Goal: Information Seeking & Learning: Learn about a topic

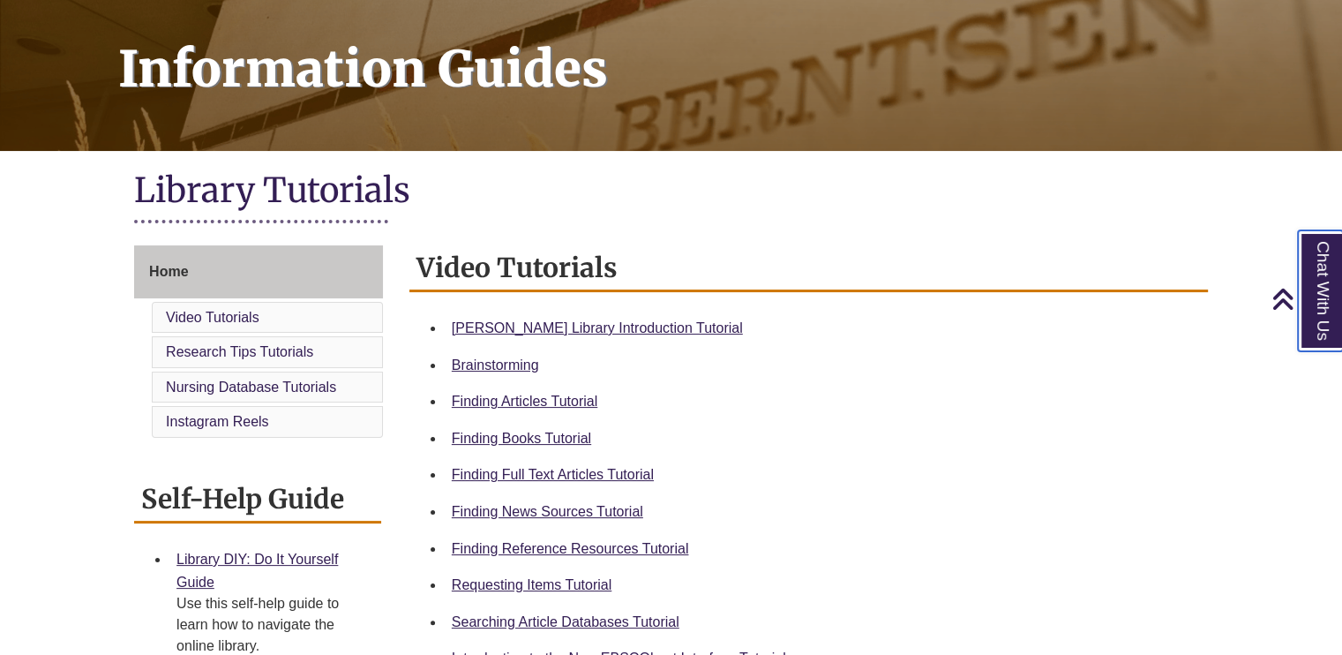
scroll to position [324, 0]
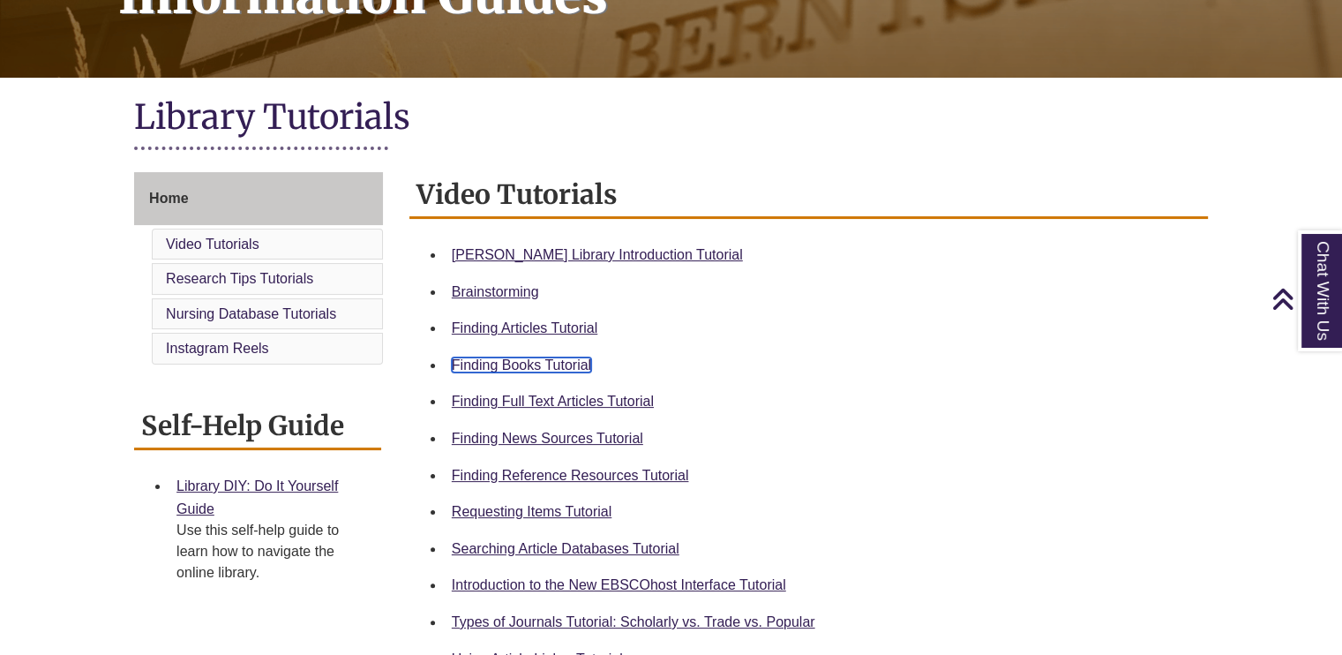
click at [591, 361] on link "Finding Books Tutorial" at bounding box center [521, 364] width 139 height 15
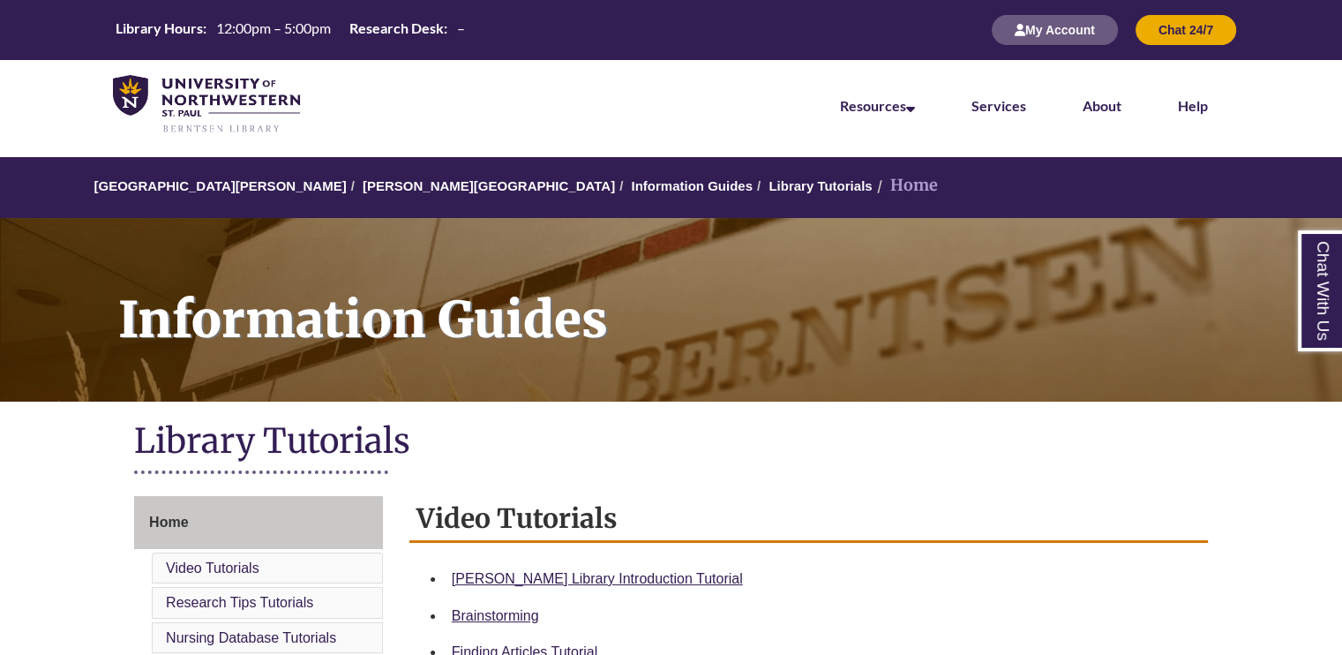
scroll to position [102, 0]
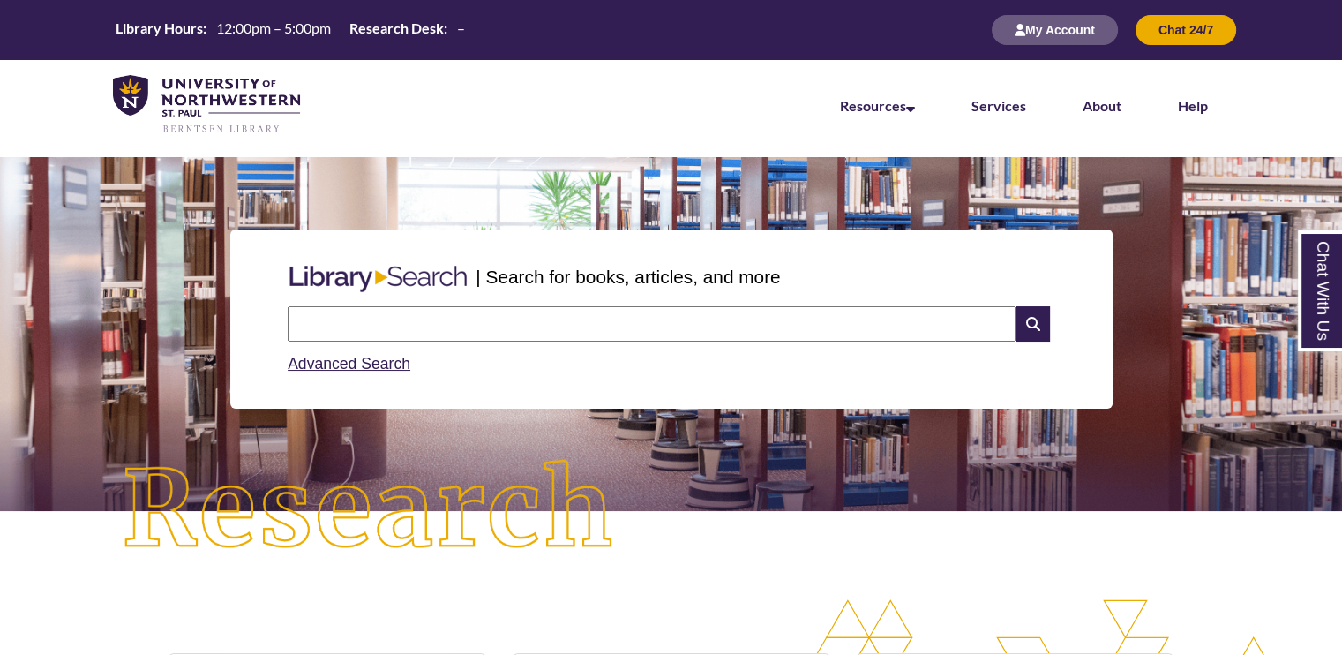
scroll to position [640, 1191]
click at [410, 312] on input "text" at bounding box center [652, 323] width 728 height 35
type input "**********"
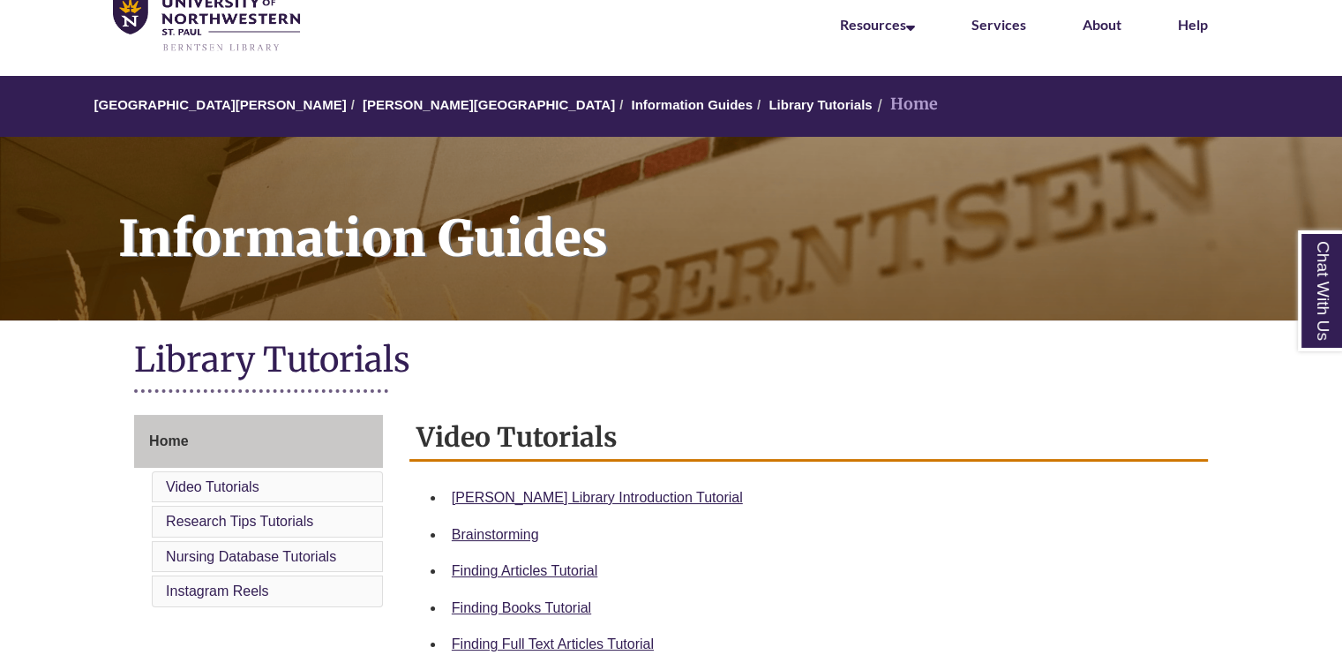
scroll to position [518, 0]
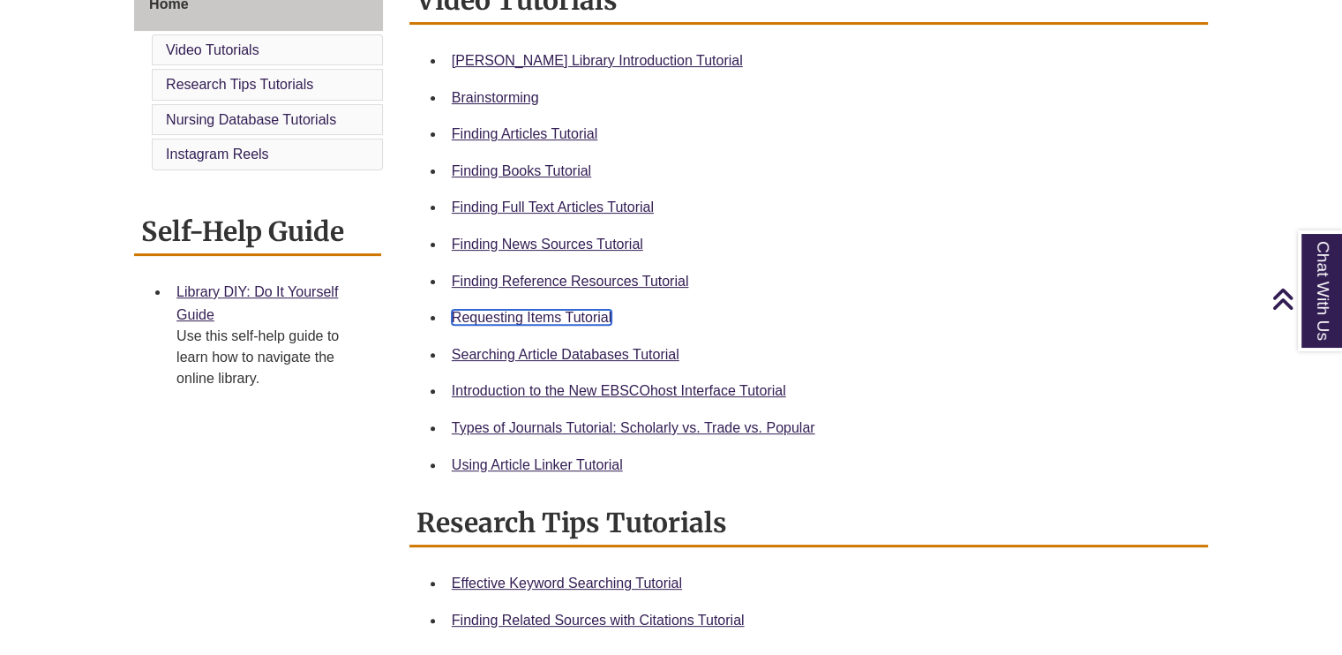
click at [597, 319] on link "Requesting Items Tutorial" at bounding box center [532, 317] width 160 height 15
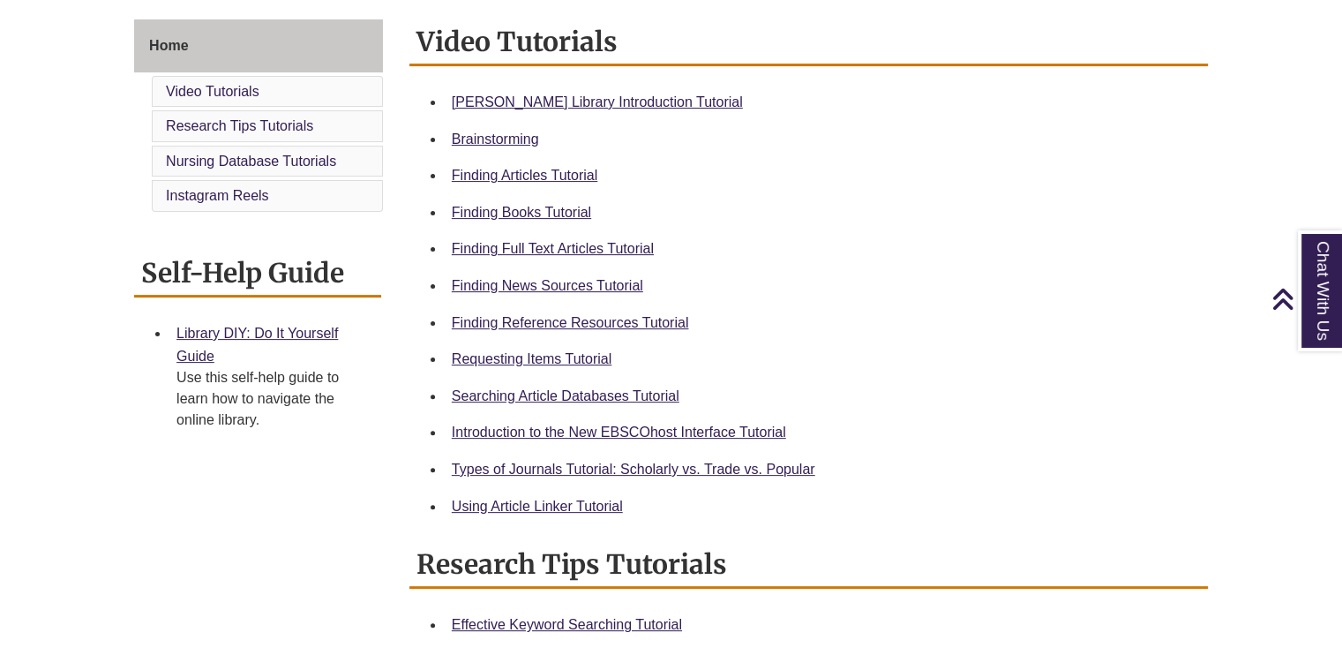
scroll to position [477, 0]
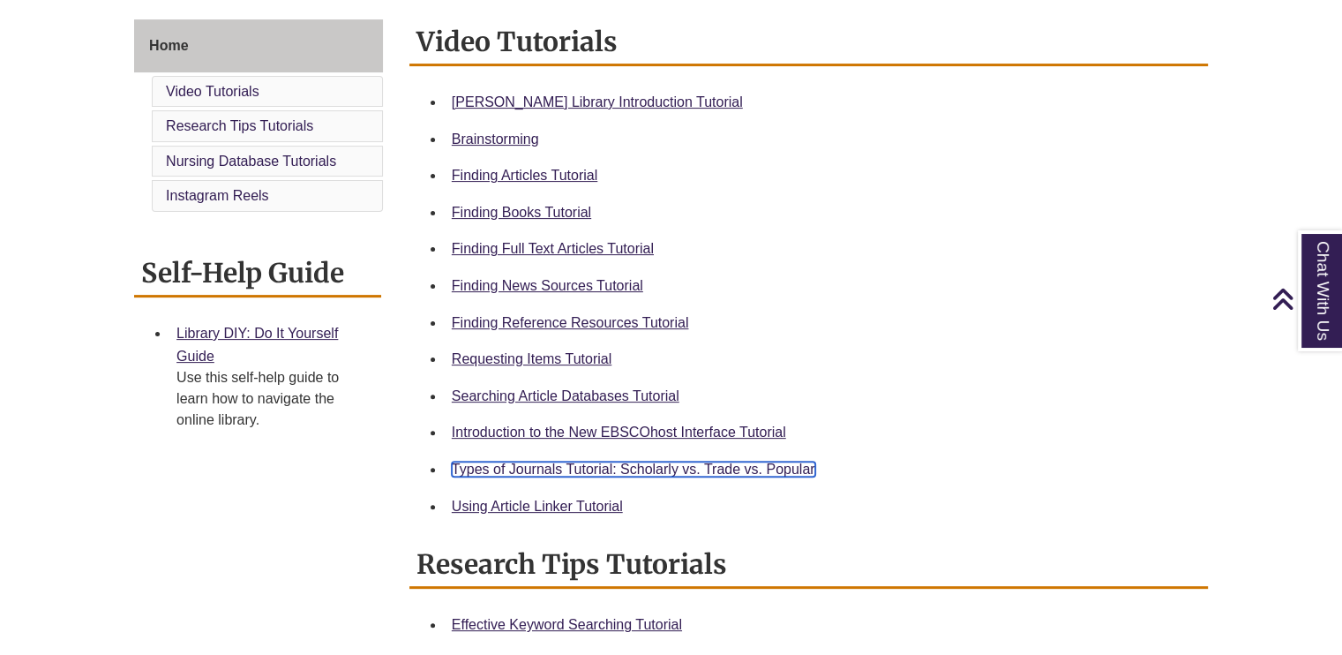
click at [692, 467] on link "Types of Journals Tutorial: Scholarly vs. Trade vs. Popular" at bounding box center [634, 469] width 364 height 15
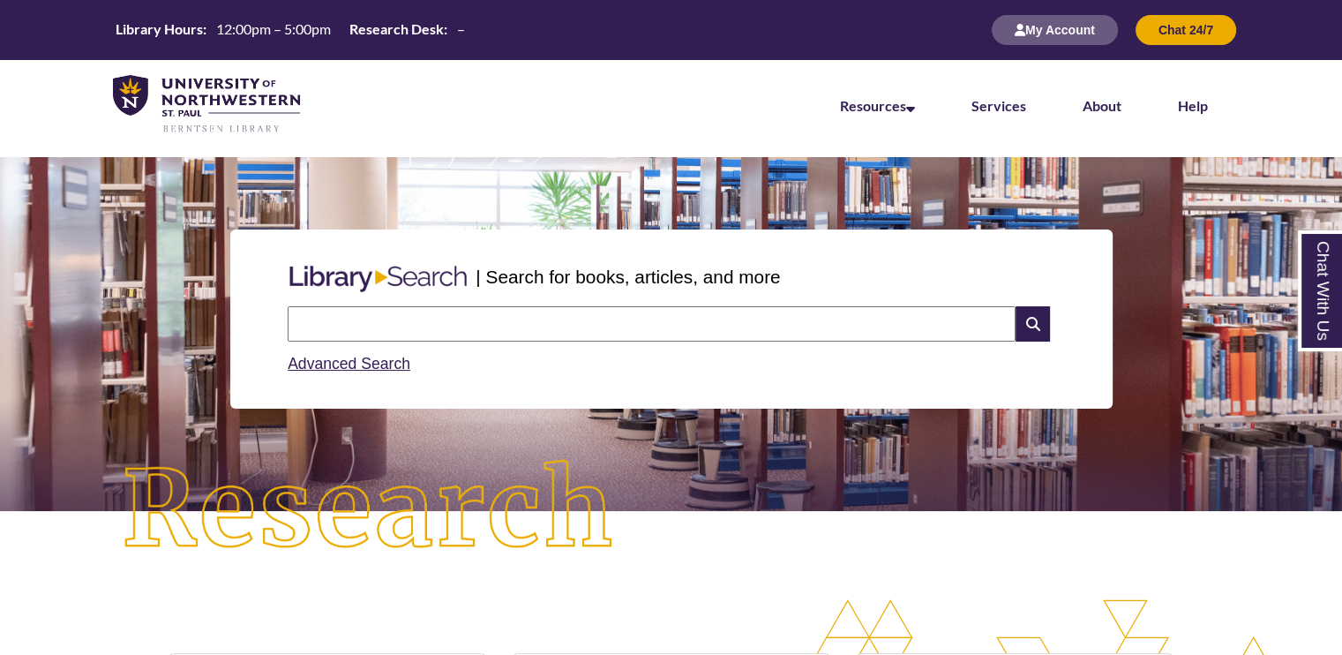
click at [371, 312] on input "text" at bounding box center [652, 323] width 728 height 35
type input "*"
type input "*******"
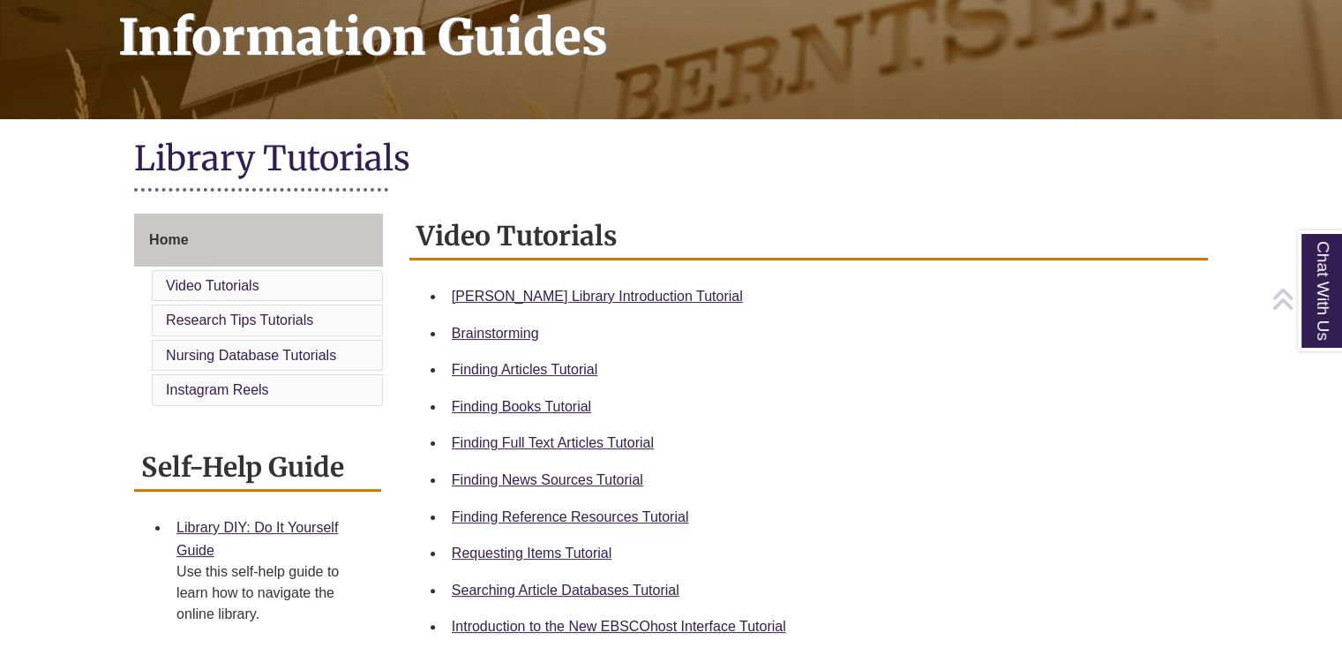
scroll to position [299, 0]
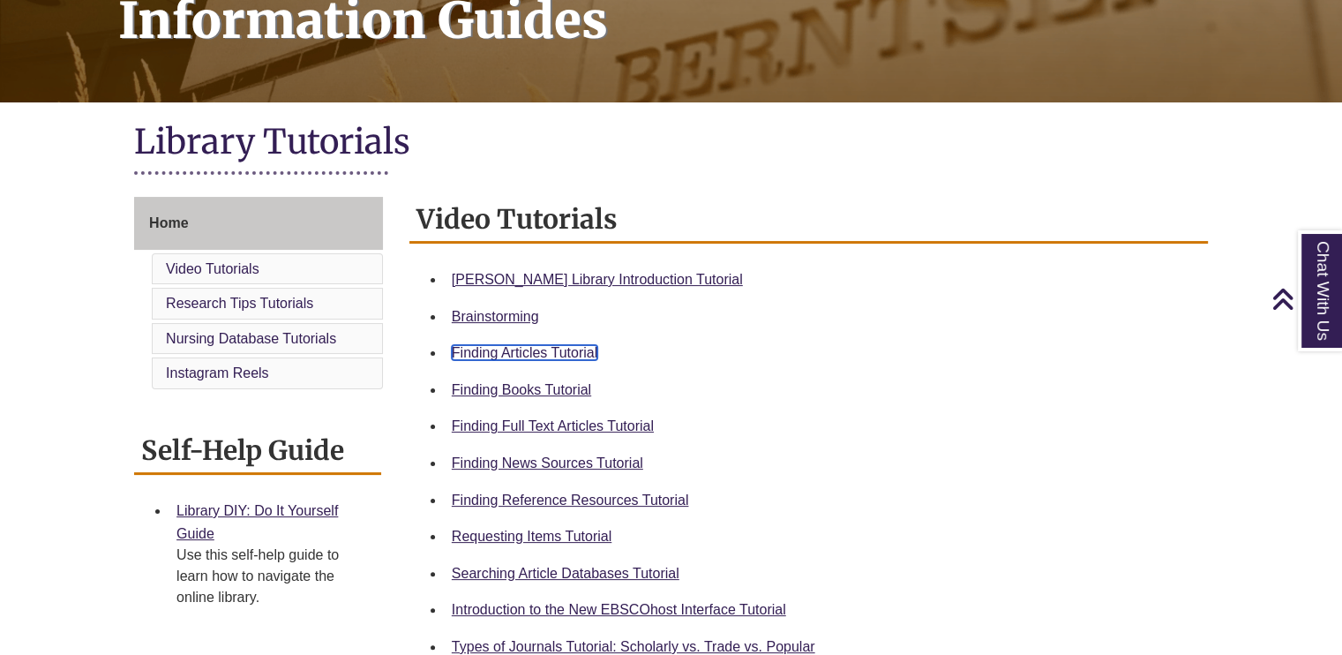
click at [597, 349] on link "Finding Articles Tutorial" at bounding box center [525, 352] width 146 height 15
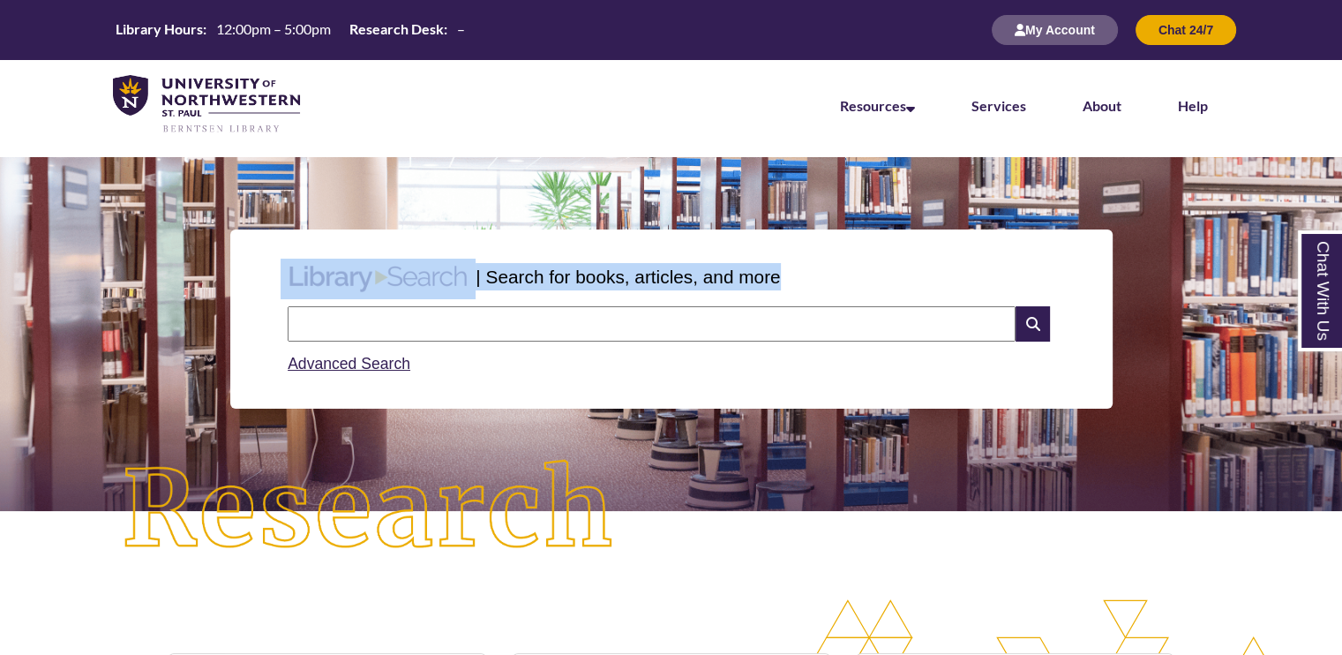
click at [396, 326] on div "| Search for books, articles, and more Search Advanced Search" at bounding box center [671, 318] width 883 height 179
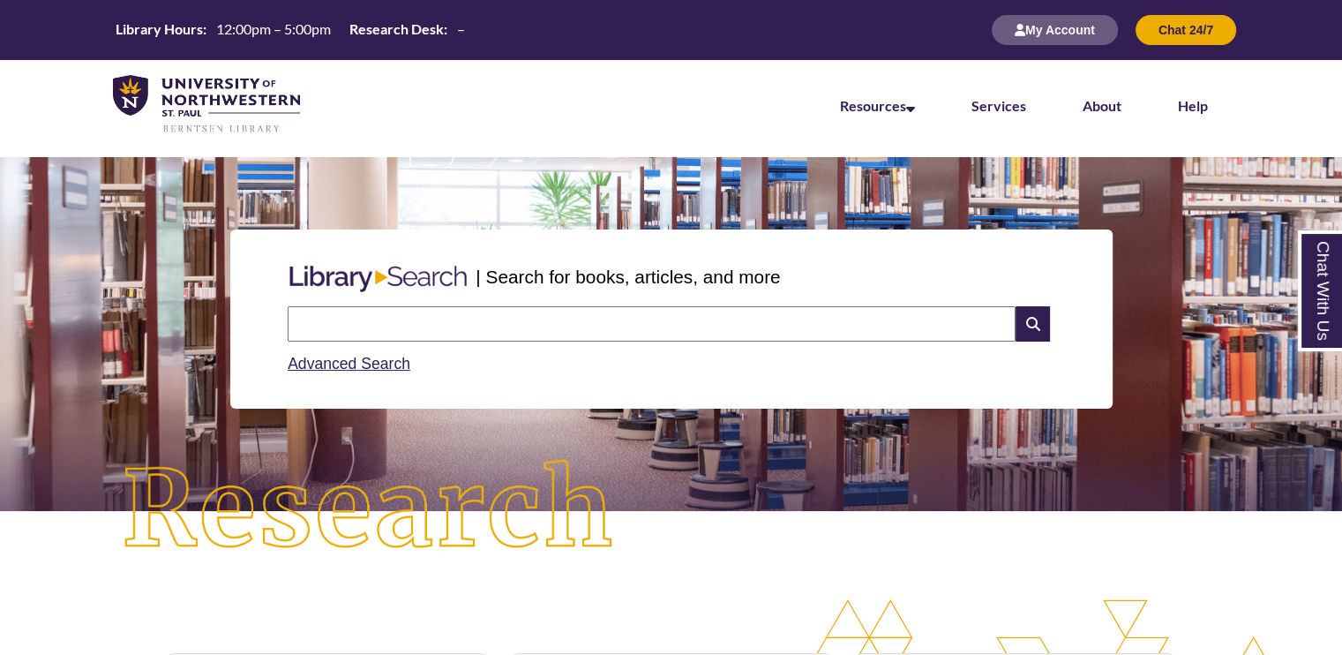
click at [441, 327] on input "text" at bounding box center [652, 323] width 728 height 35
type input "**********"
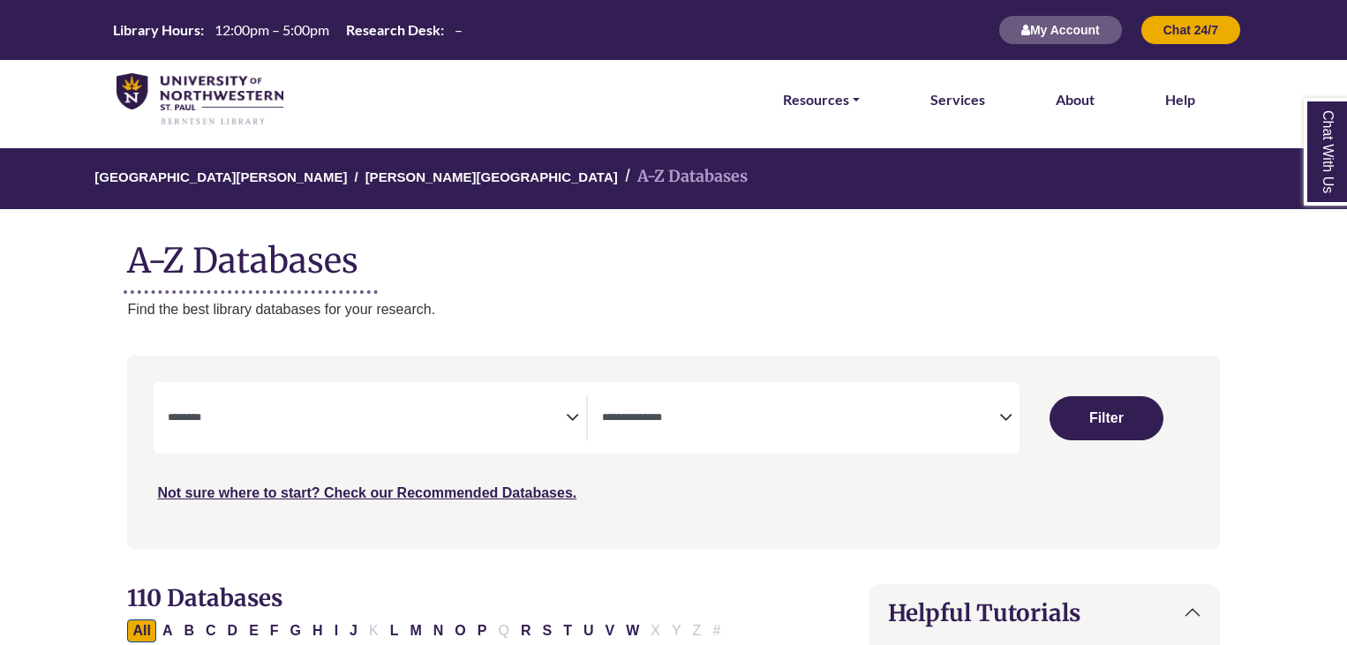
select select "Database Subject Filter"
select select "Database Types Filter"
click at [558, 426] on textarea "Search" at bounding box center [366, 419] width 397 height 14
type textarea "*"
type textarea "***"
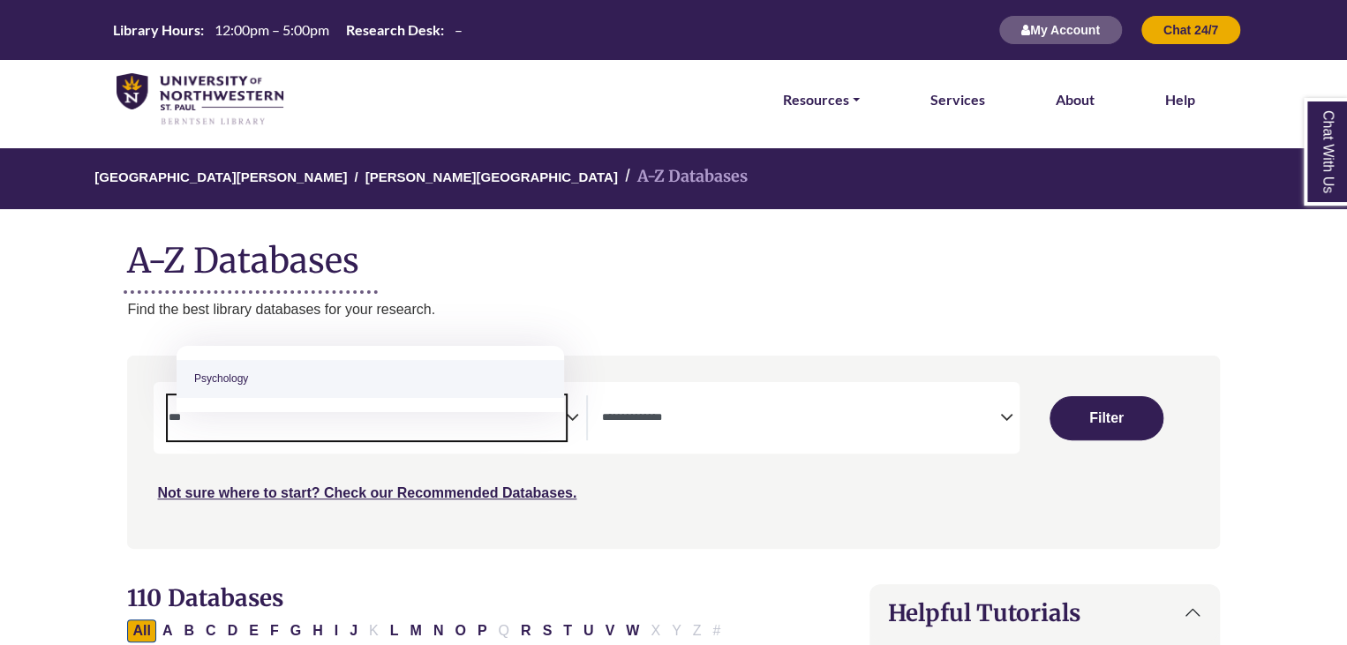
select select "*****"
type textarea "**"
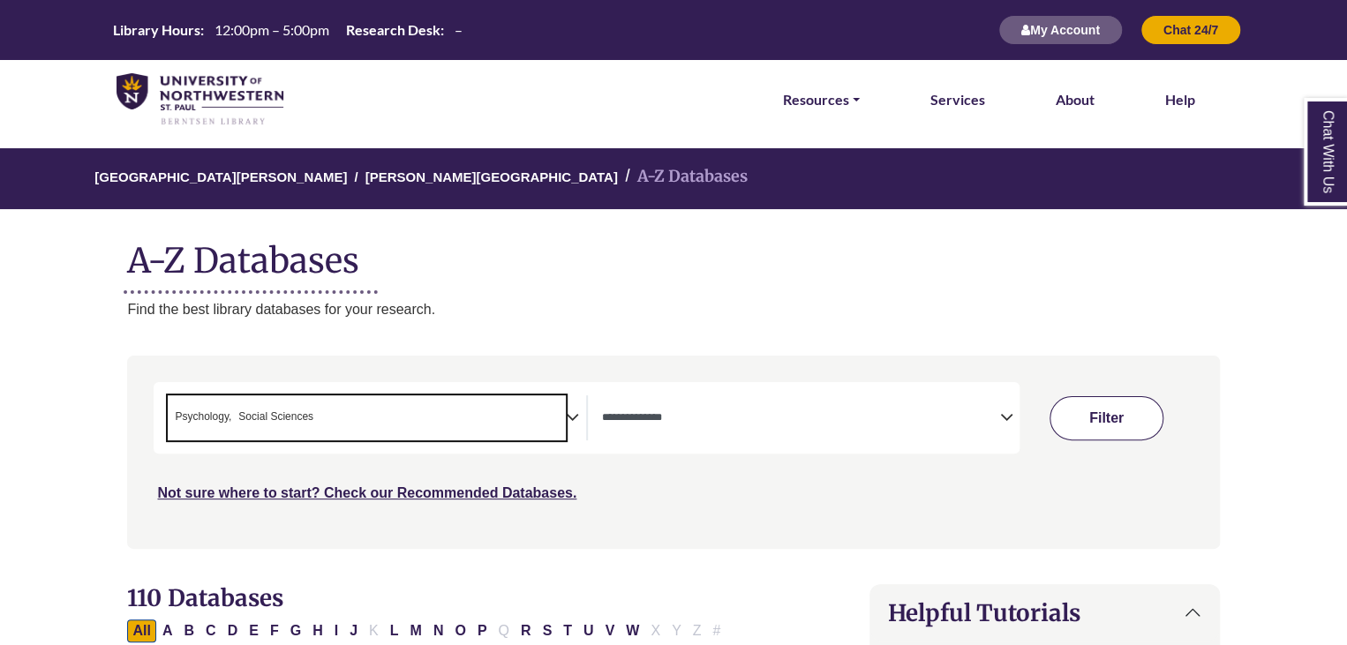
click at [1100, 439] on button "Filter" at bounding box center [1106, 418] width 114 height 44
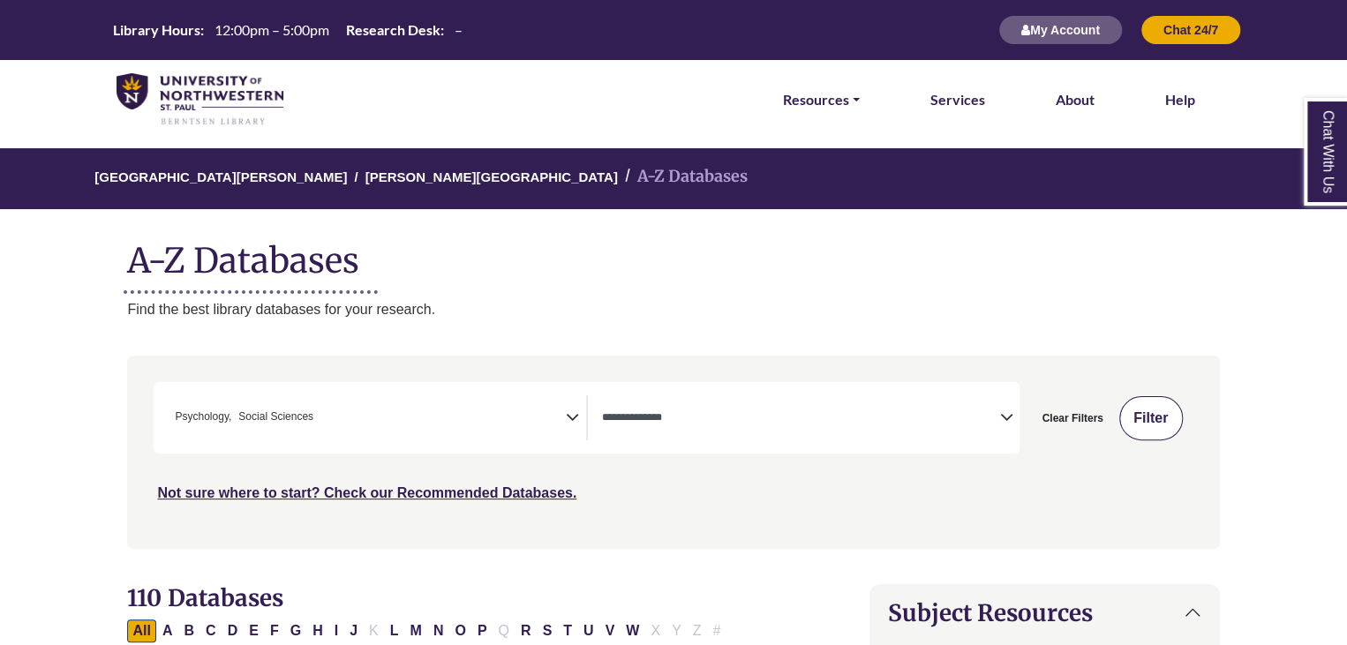
select select "Database Types Filter"
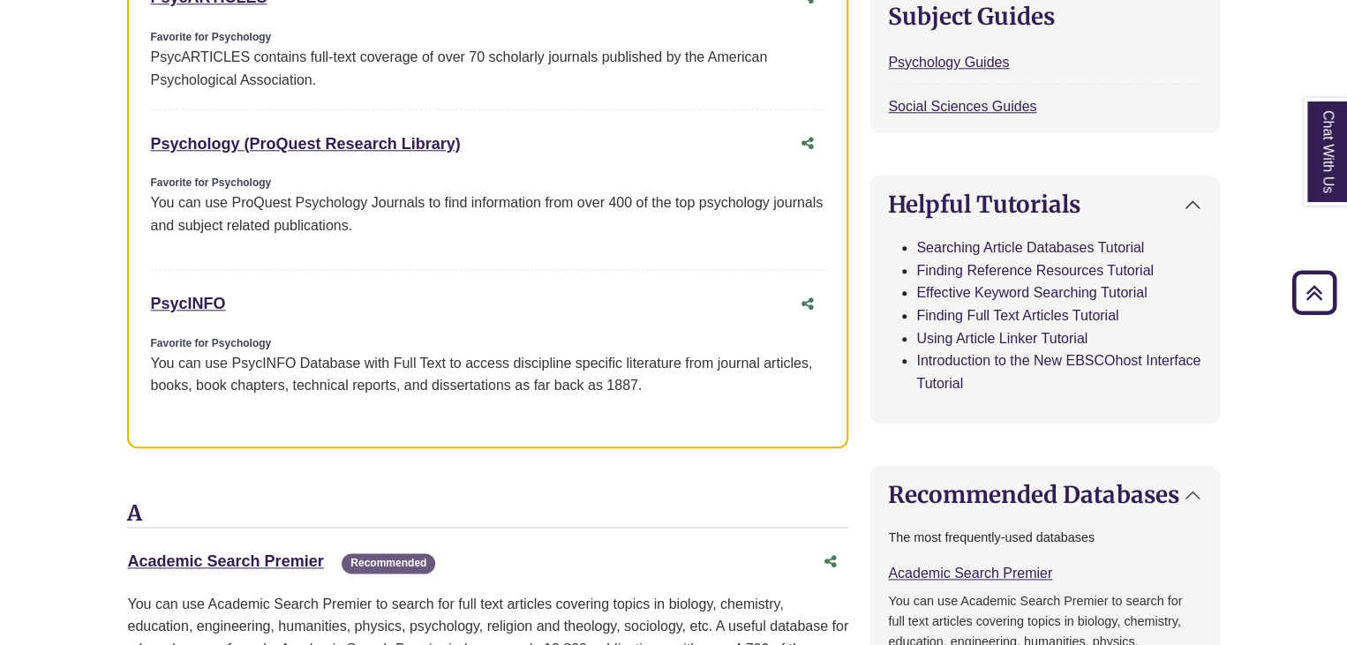
scroll to position [769, 0]
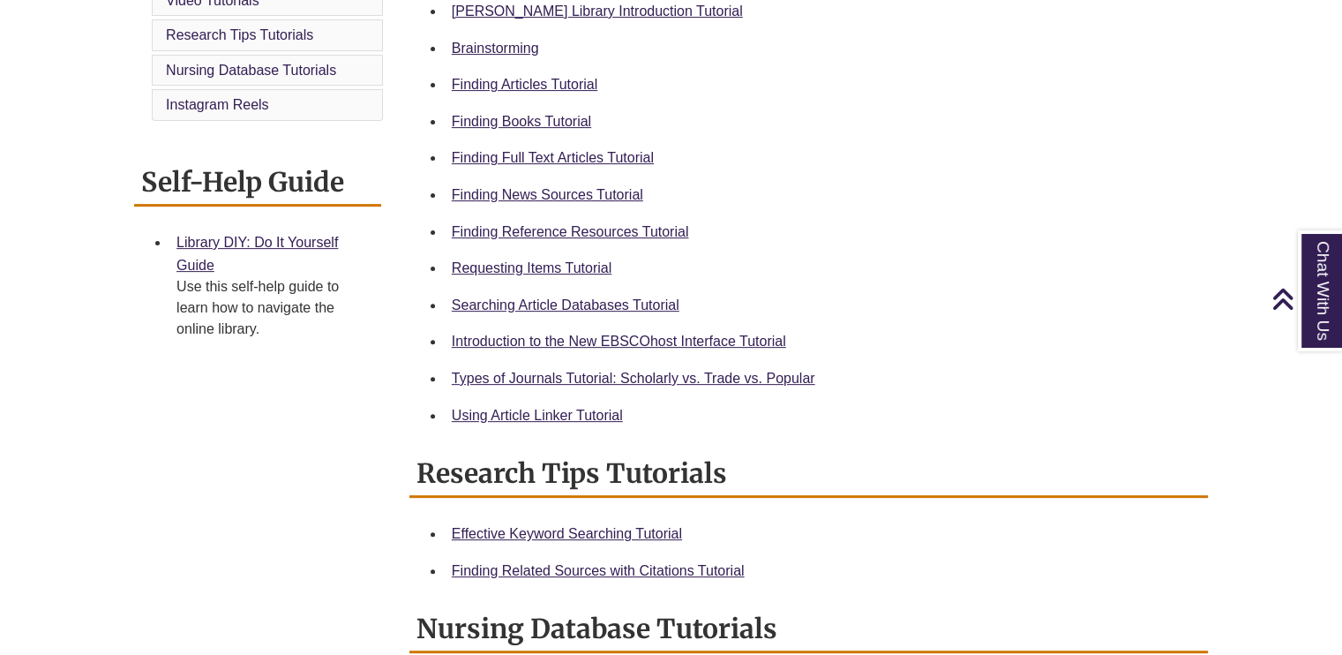
scroll to position [568, 0]
click at [614, 305] on link "Searching Article Databases Tutorial" at bounding box center [566, 304] width 228 height 15
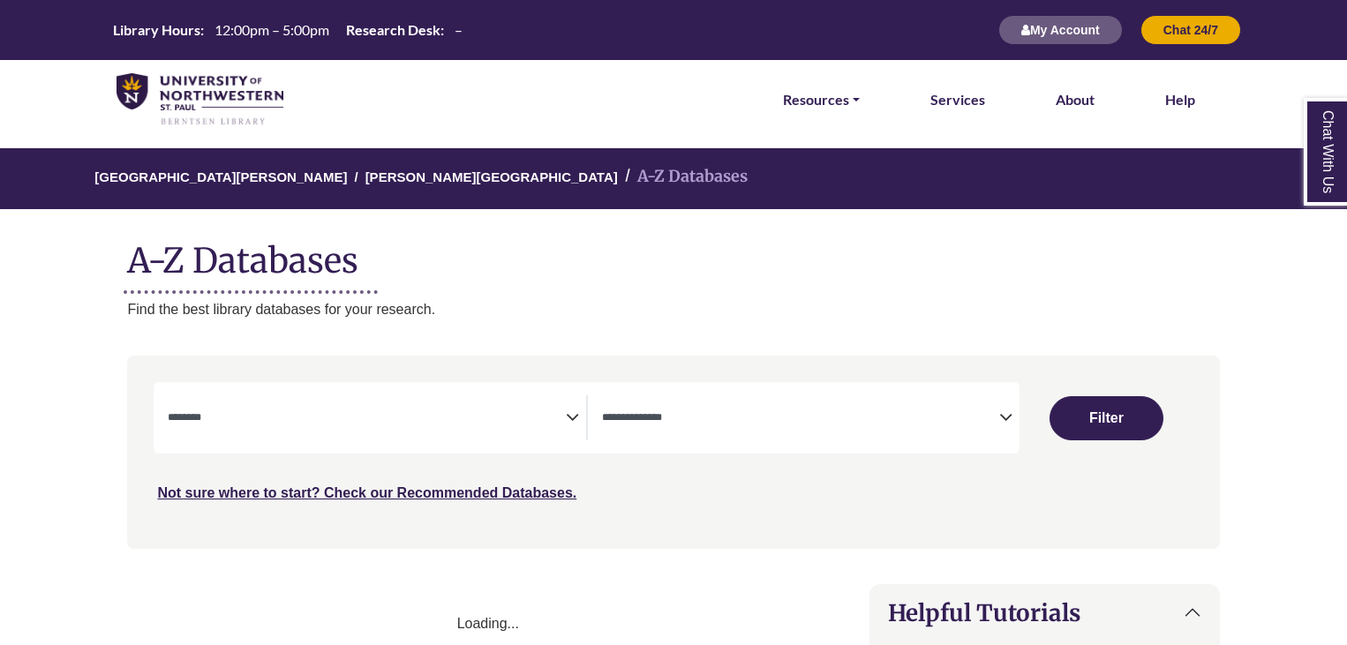
select select "Database Subject Filter"
select select "Database Types Filter"
select select "Database Subject Filter"
select select "Database Types Filter"
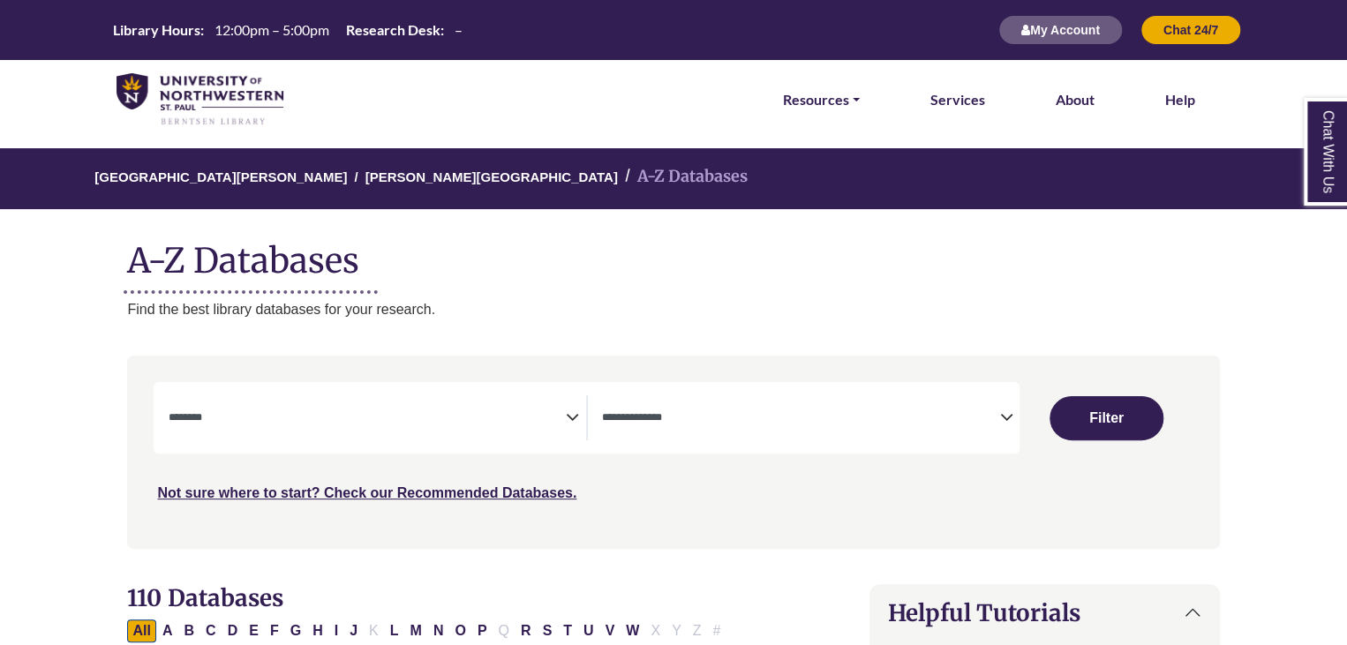
click at [550, 423] on span "Search filters" at bounding box center [366, 415] width 397 height 15
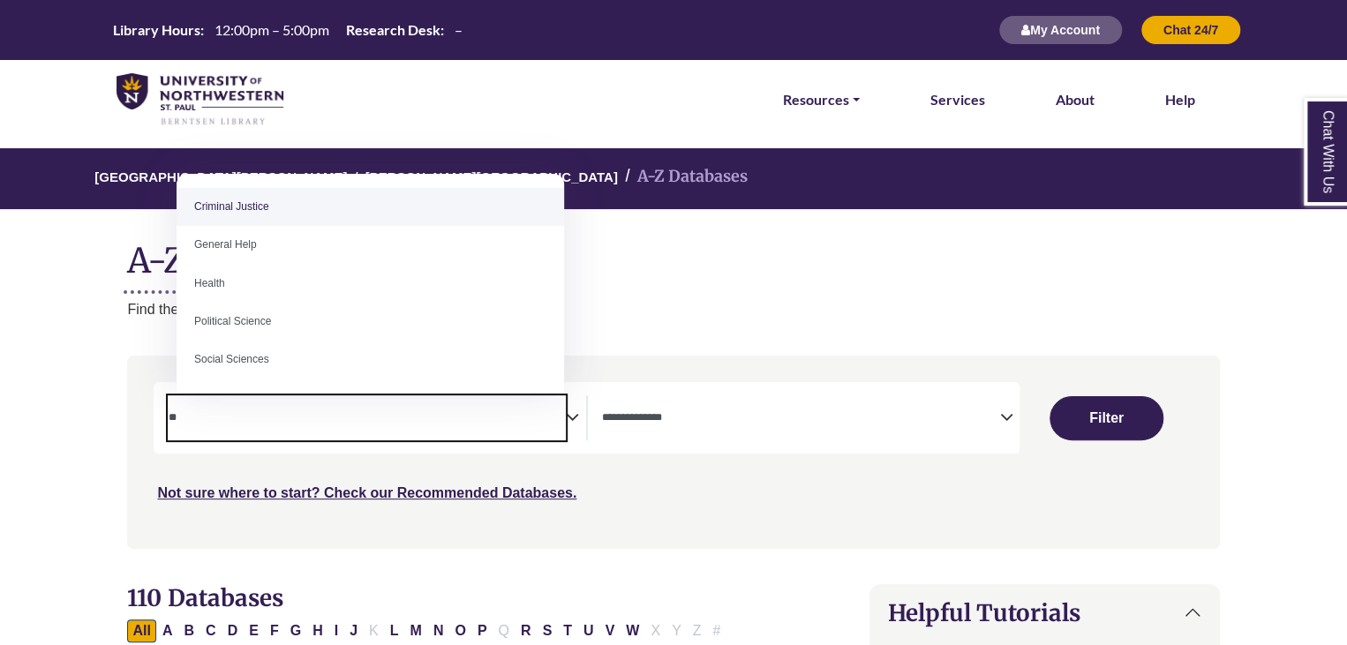
type textarea "*"
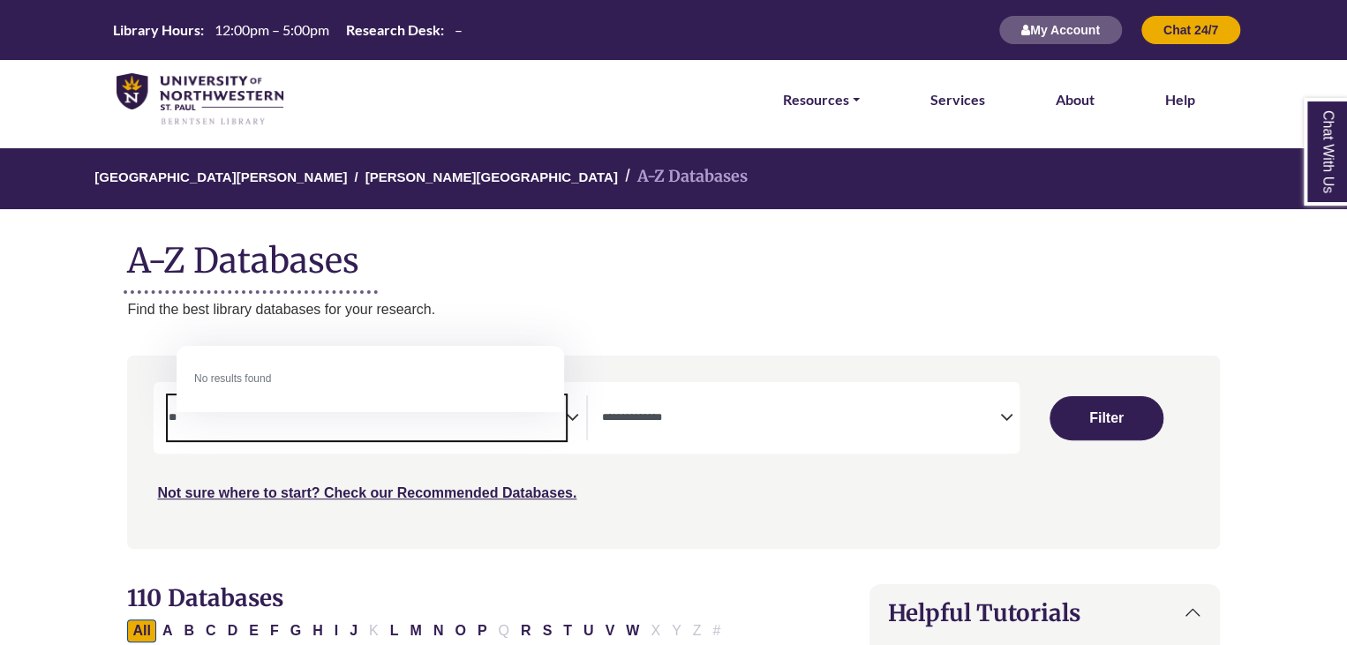
type textarea "*"
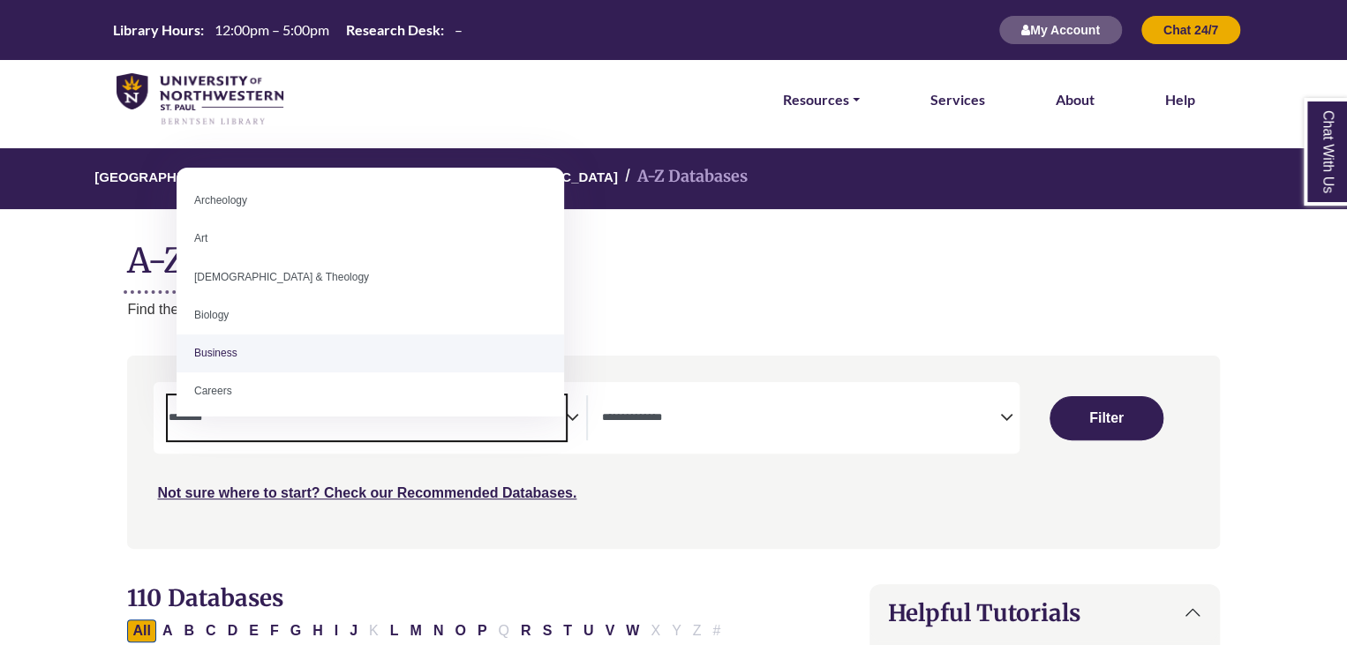
click at [817, 426] on textarea "Search" at bounding box center [800, 419] width 397 height 14
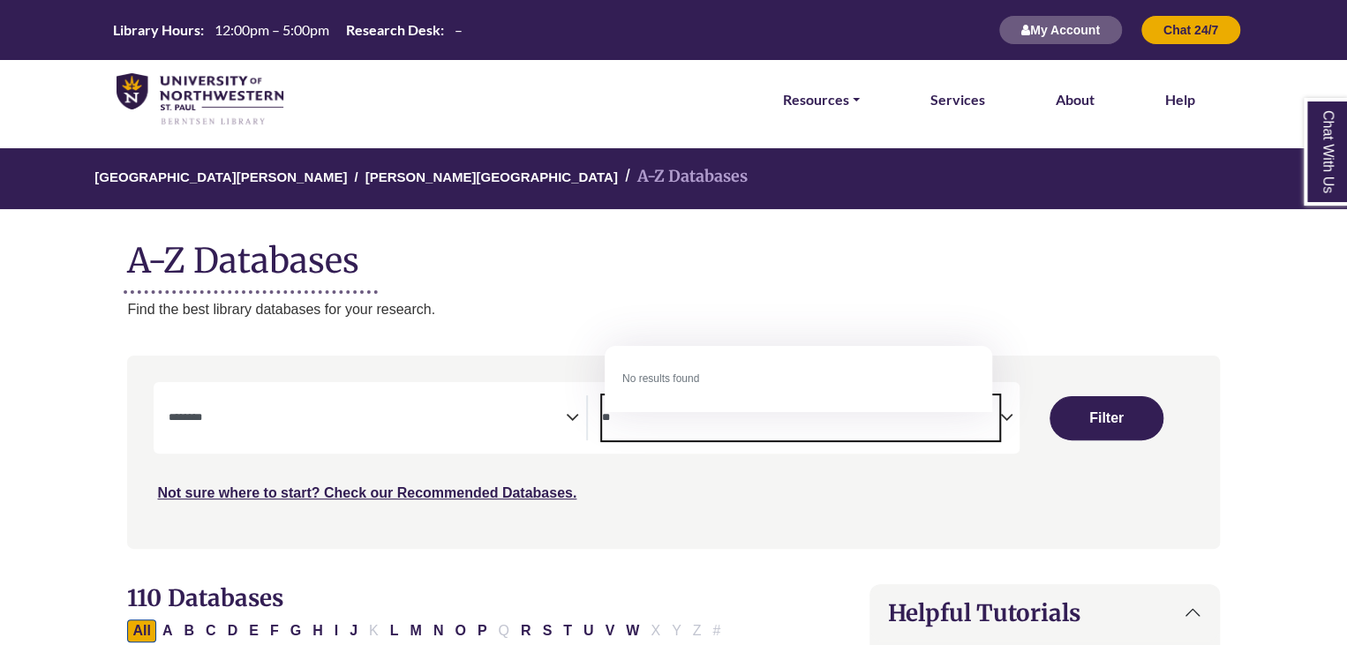
type textarea "*"
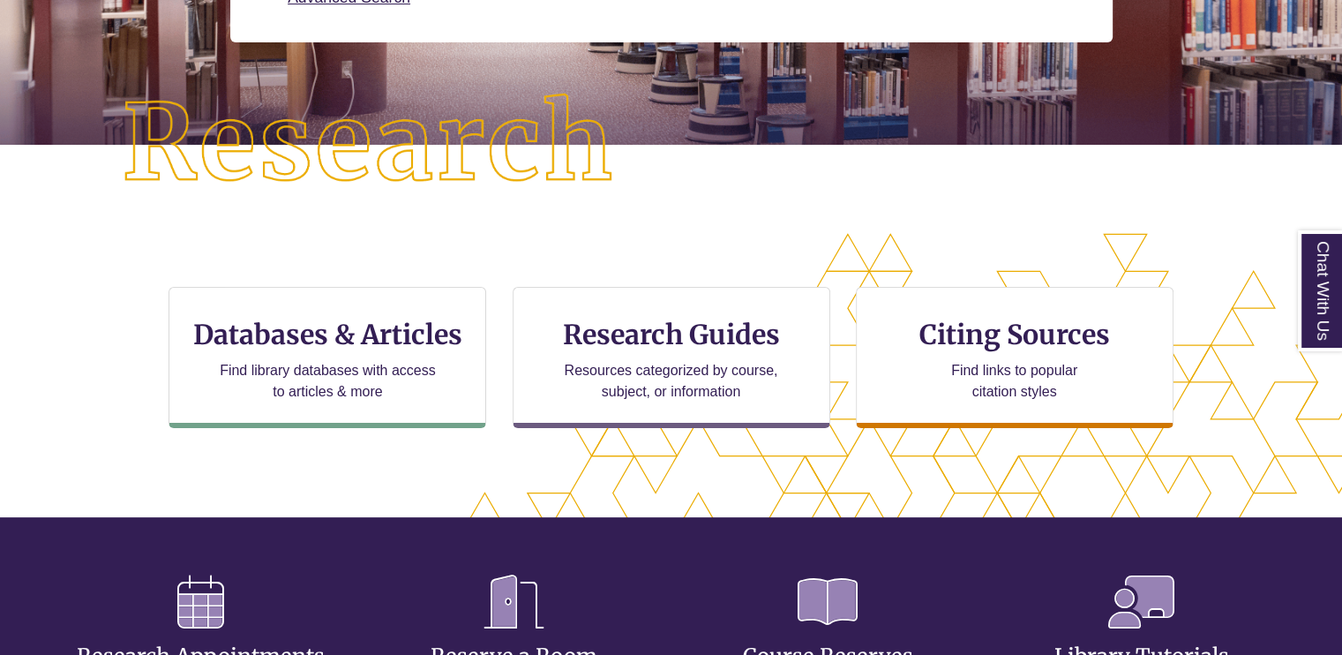
scroll to position [640, 1191]
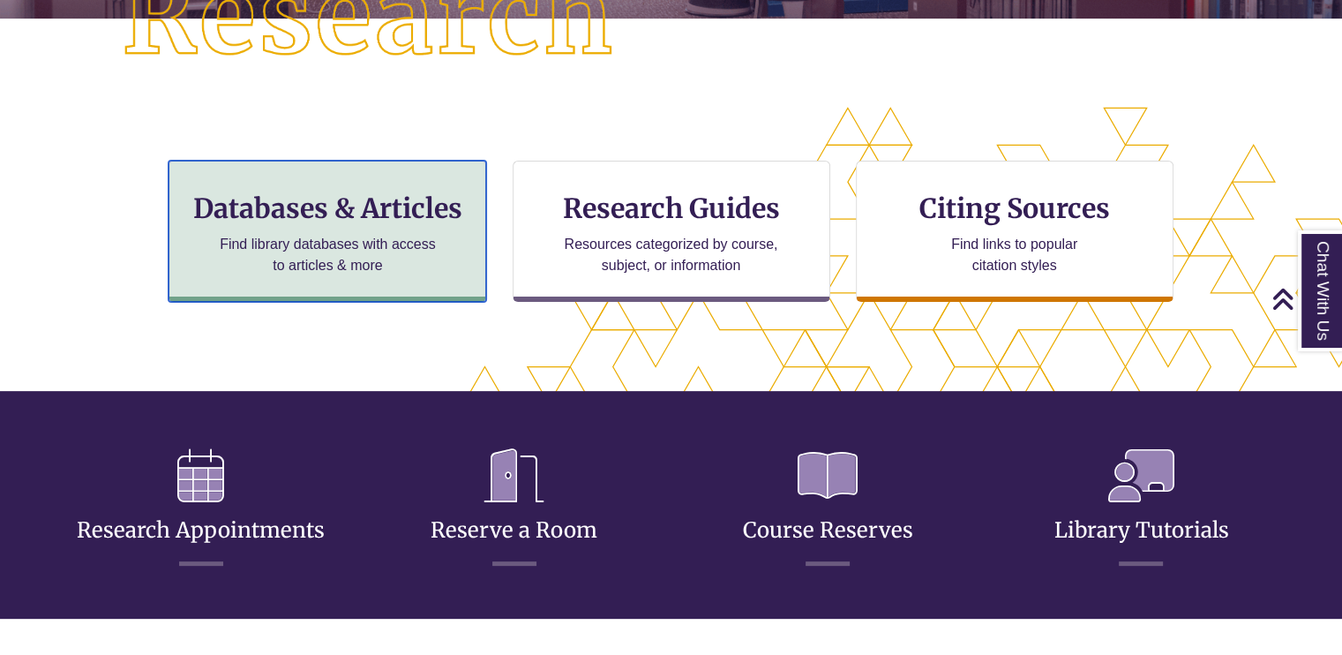
drag, startPoint x: 463, startPoint y: 402, endPoint x: 304, endPoint y: 209, distance: 250.1
click at [304, 209] on h3 "Databases & Articles" at bounding box center [328, 209] width 288 height 34
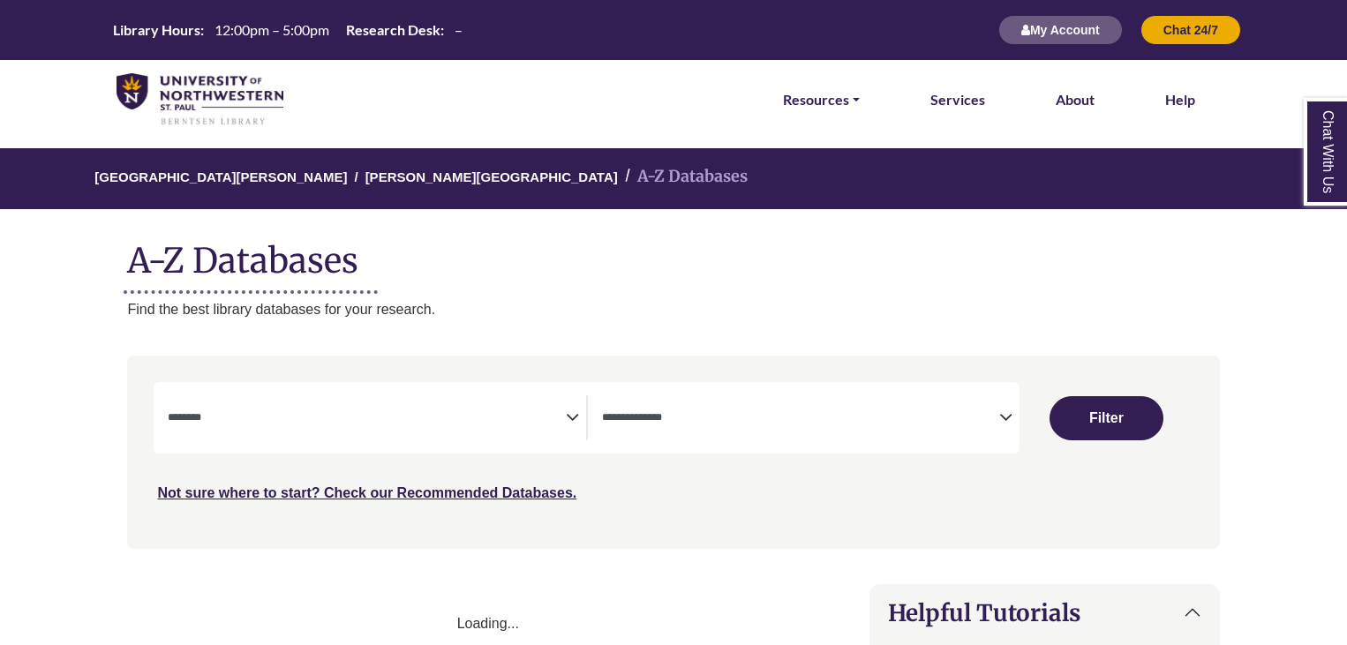
select select "Database Subject Filter"
select select "Database Types Filter"
select select "Database Subject Filter"
select select "Database Types Filter"
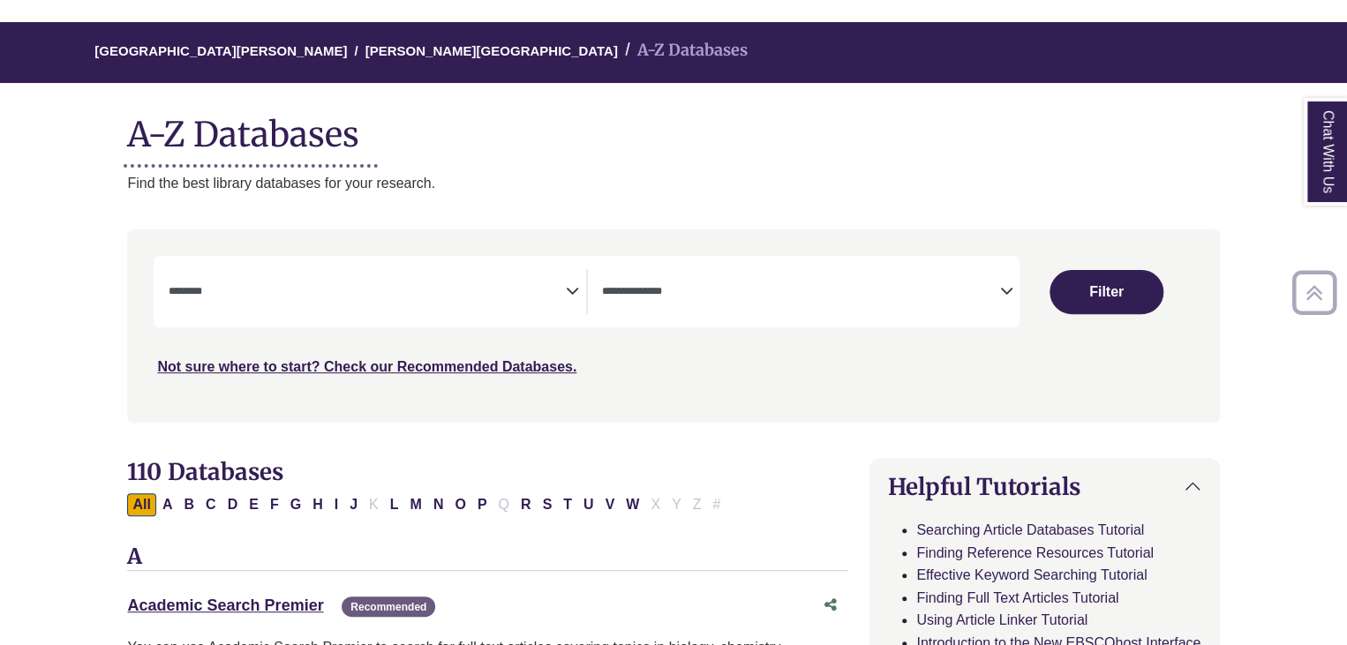
scroll to position [431, 0]
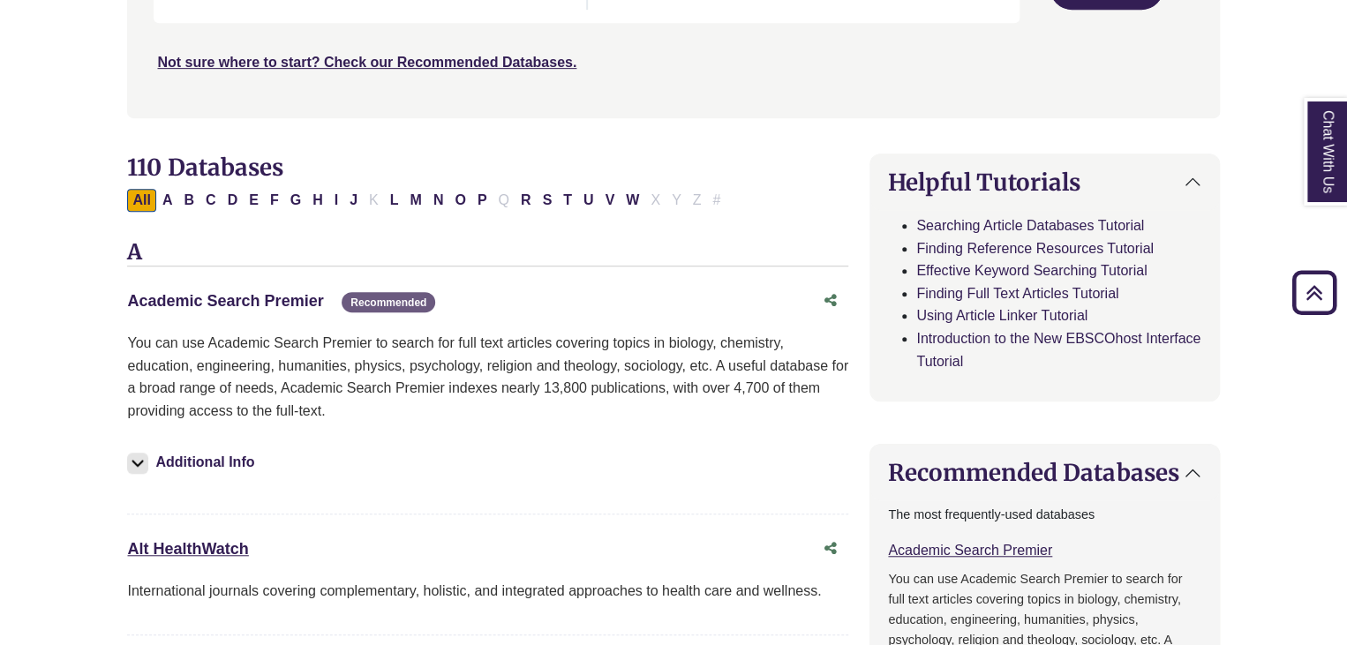
click at [304, 310] on link "Academic Search Premier This link opens in a new window" at bounding box center [225, 301] width 196 height 18
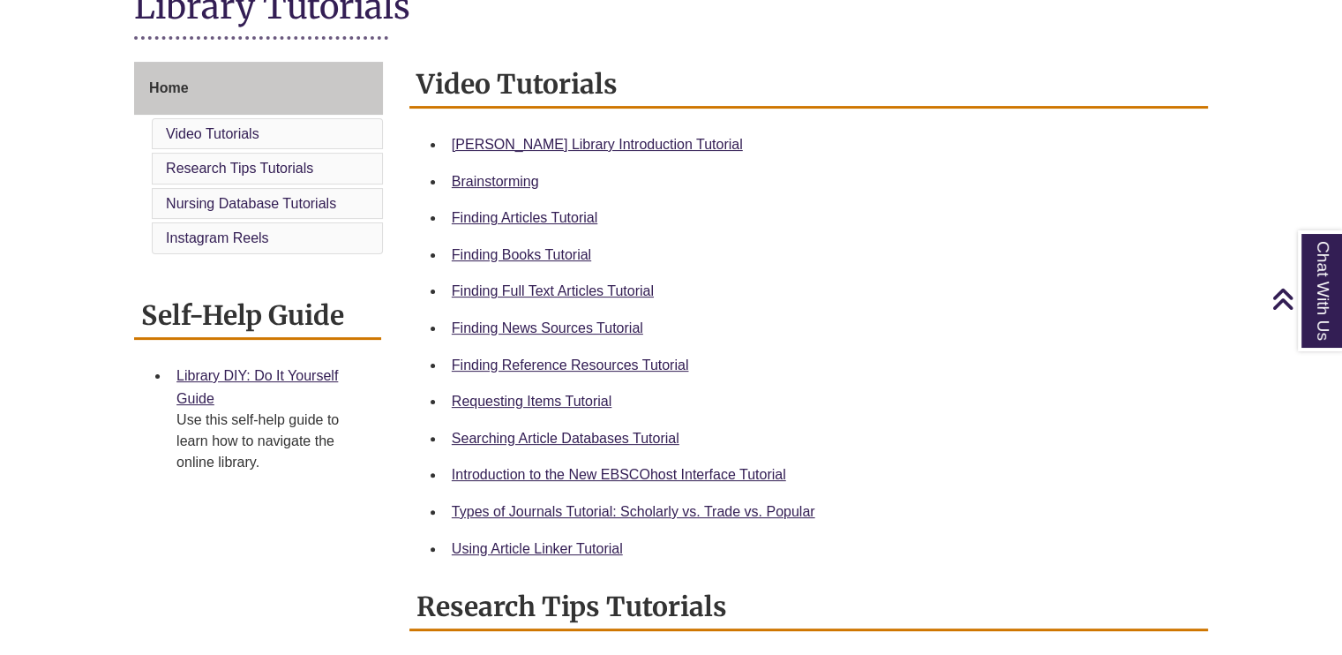
scroll to position [436, 0]
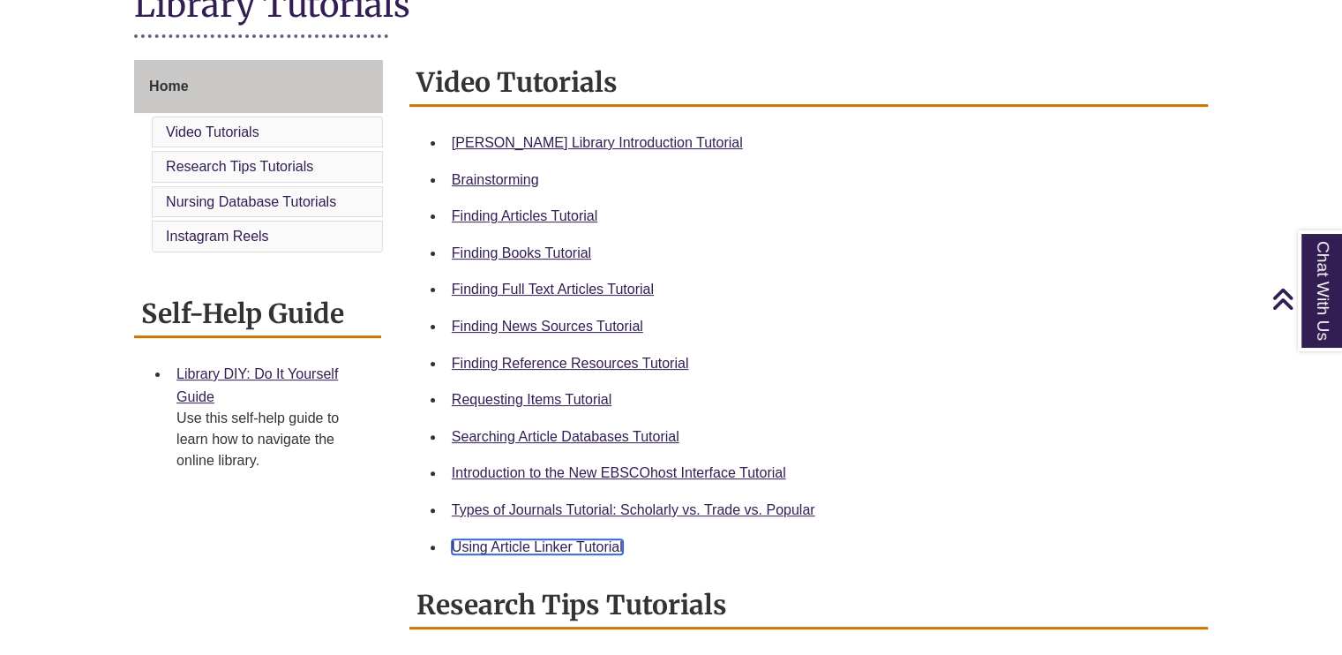
click at [563, 541] on link "Using Article Linker Tutorial" at bounding box center [537, 546] width 171 height 15
